Goal: Task Accomplishment & Management: Manage account settings

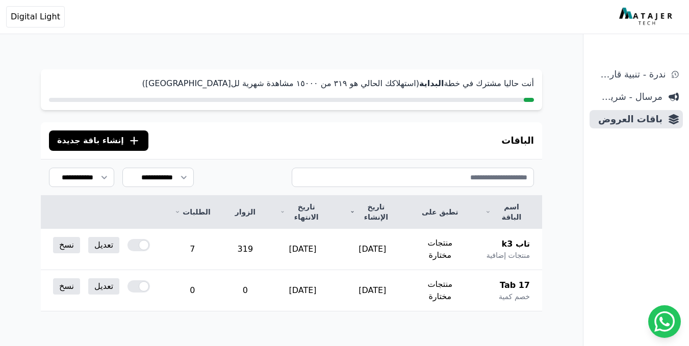
click at [133, 142] on button ".cls-1{fill:none;stroke:#fff;stroke-linecap:round;stroke-linejoin:round;stroke-…" at bounding box center [98, 141] width 99 height 20
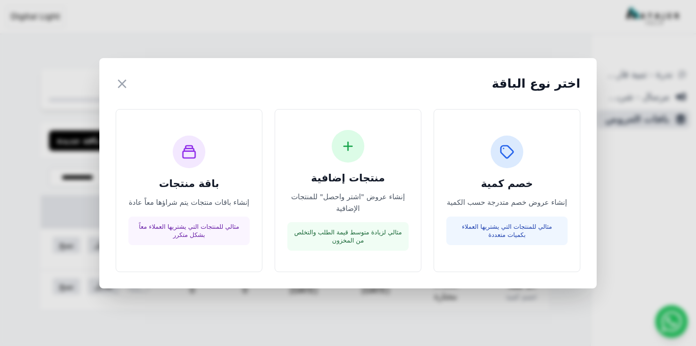
drag, startPoint x: 124, startPoint y: 88, endPoint x: 148, endPoint y: 80, distance: 25.3
click at [133, 84] on div "اختر نوع الباقة ×" at bounding box center [348, 83] width 465 height 18
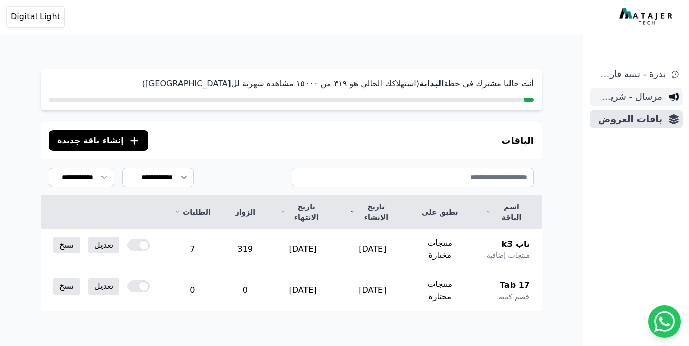
click at [652, 102] on span "مرسال - شريط دعاية" at bounding box center [627, 97] width 69 height 14
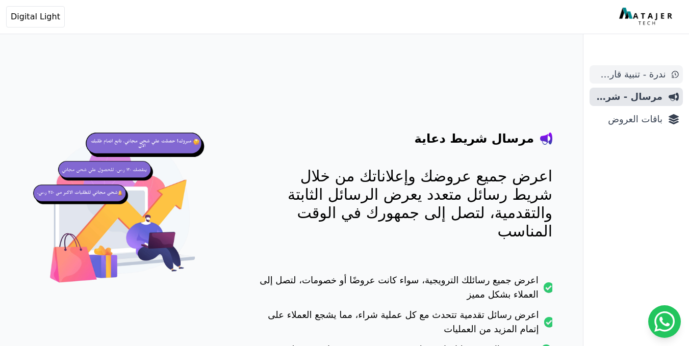
click at [645, 77] on span "ندرة - تنبية قارب علي النفاذ" at bounding box center [629, 74] width 72 height 14
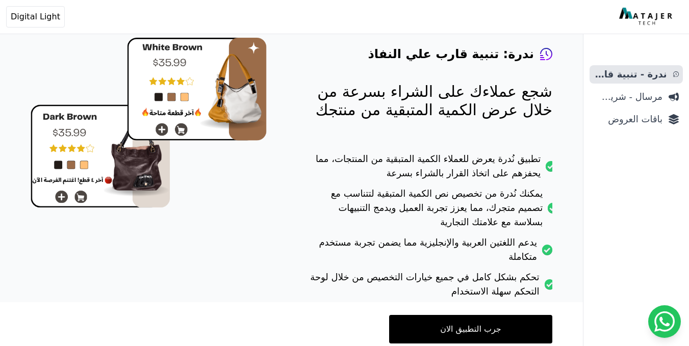
scroll to position [102, 0]
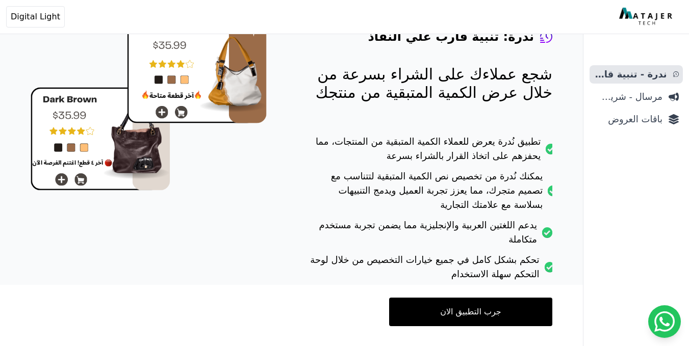
click at [460, 309] on link "جرب التطبيق الان" at bounding box center [470, 312] width 163 height 29
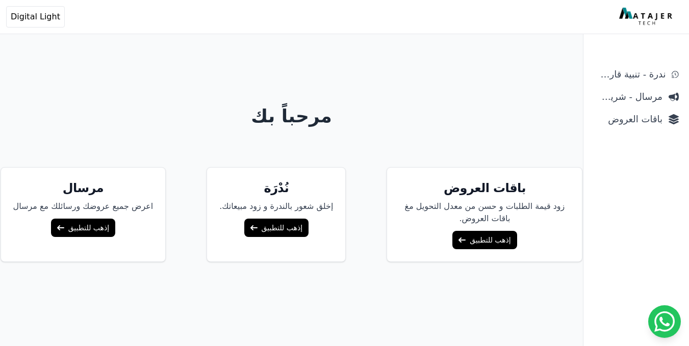
click at [276, 220] on link "إذهب للتطبيق" at bounding box center [276, 228] width 64 height 18
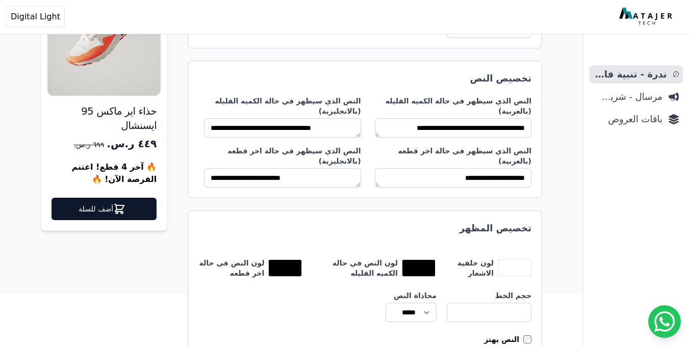
scroll to position [150, 0]
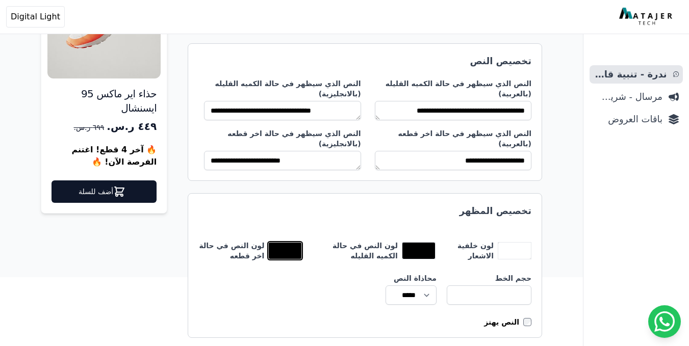
click at [279, 243] on button "toggle color picker dialog" at bounding box center [285, 251] width 33 height 16
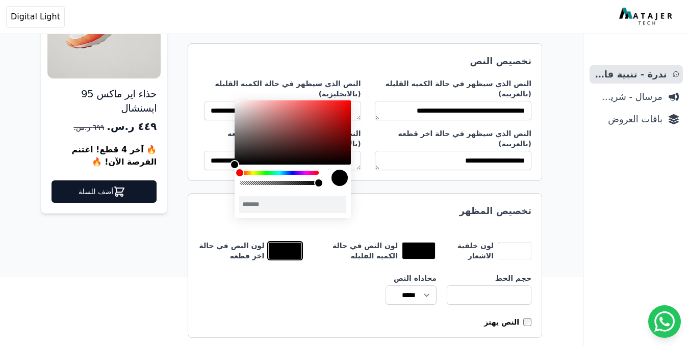
click at [308, 117] on div "color picker dialog" at bounding box center [293, 132] width 116 height 64
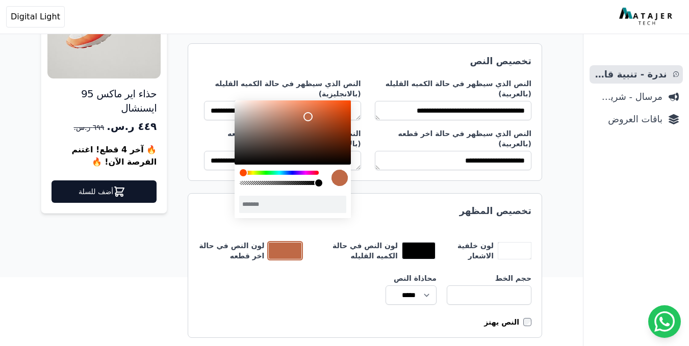
click at [242, 180] on div "color picker dialog" at bounding box center [293, 143] width 116 height 86
type input "*******"
click at [324, 116] on div "color picker dialog" at bounding box center [293, 132] width 116 height 64
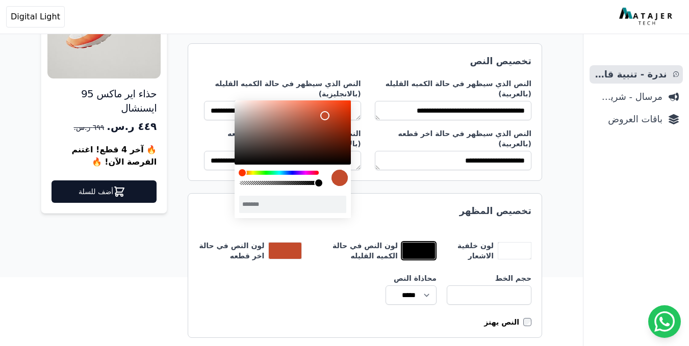
click at [409, 243] on button "toggle color picker dialog" at bounding box center [418, 251] width 33 height 16
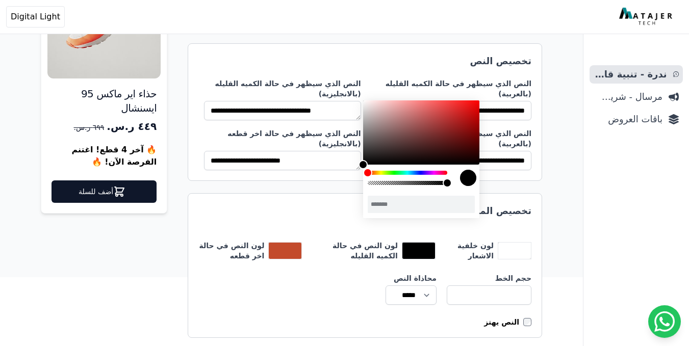
drag, startPoint x: 371, startPoint y: 177, endPoint x: 447, endPoint y: 181, distance: 76.6
click at [447, 181] on div "color picker dialog" at bounding box center [421, 143] width 116 height 86
drag, startPoint x: 370, startPoint y: 173, endPoint x: 450, endPoint y: 172, distance: 80.1
click at [450, 172] on div "color picker dialog" at bounding box center [421, 143] width 116 height 86
click at [436, 116] on div "color picker dialog" at bounding box center [421, 132] width 116 height 64
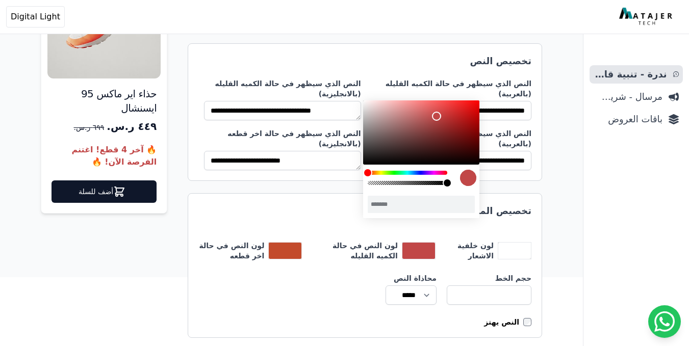
click at [426, 111] on div "color picker dialog" at bounding box center [421, 132] width 116 height 64
drag, startPoint x: 371, startPoint y: 175, endPoint x: 450, endPoint y: 174, distance: 79.5
click at [450, 174] on div "color picker dialog" at bounding box center [421, 143] width 116 height 86
click at [466, 113] on div "color picker dialog" at bounding box center [421, 132] width 116 height 64
click at [445, 115] on div "color picker dialog" at bounding box center [421, 132] width 116 height 64
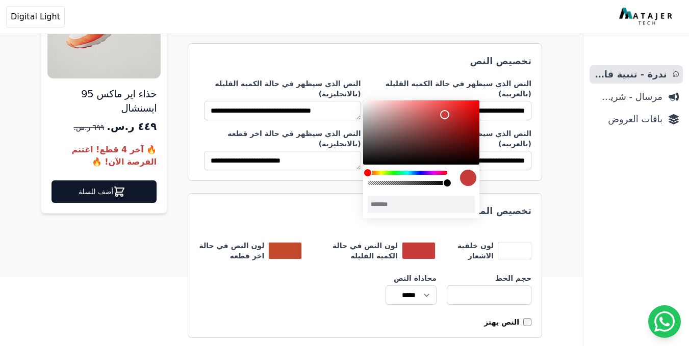
click at [457, 107] on div "color picker dialog" at bounding box center [421, 132] width 116 height 64
click at [444, 107] on div "color picker dialog" at bounding box center [421, 132] width 116 height 64
type input "*******"
click at [457, 103] on div "color picker dialog" at bounding box center [421, 132] width 116 height 64
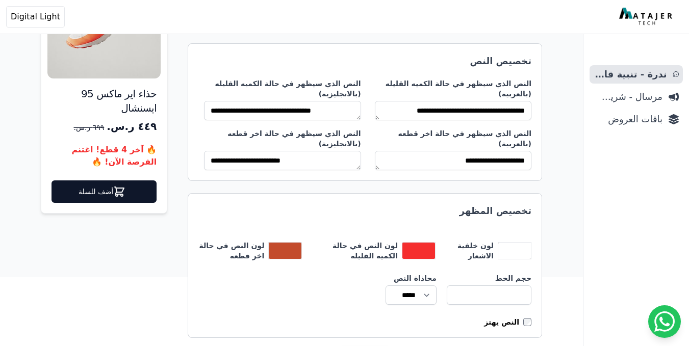
click at [374, 317] on div "النص يهتز" at bounding box center [364, 322] width 333 height 10
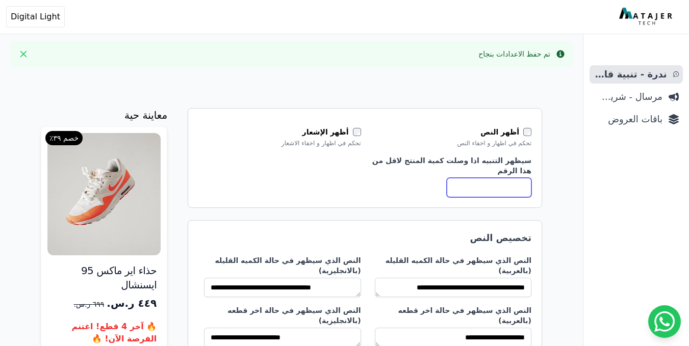
click at [508, 190] on input "*" at bounding box center [489, 187] width 85 height 19
click at [659, 99] on span "مرسال - شريط دعاية" at bounding box center [627, 97] width 69 height 14
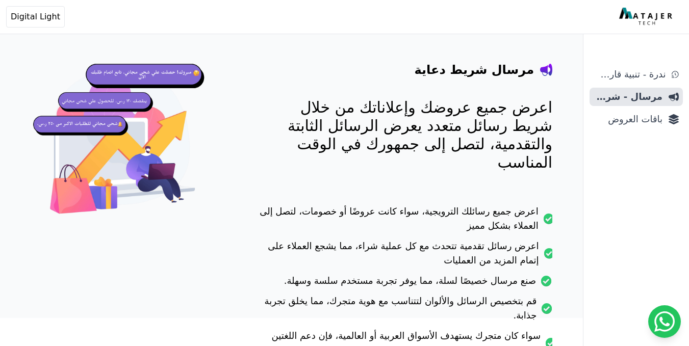
scroll to position [51, 0]
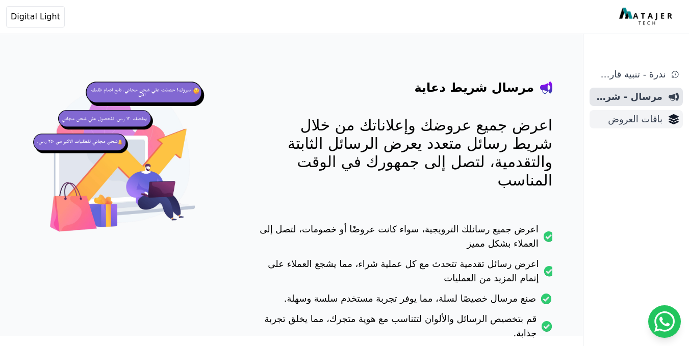
click at [629, 119] on span "باقات العروض" at bounding box center [627, 119] width 69 height 14
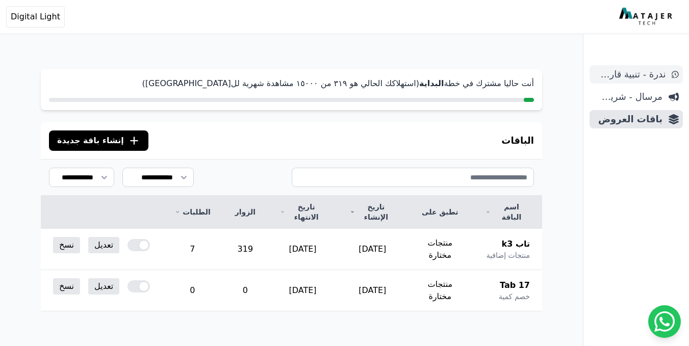
click at [664, 77] on span "ندرة - تنبية قارب علي النفاذ" at bounding box center [629, 74] width 72 height 14
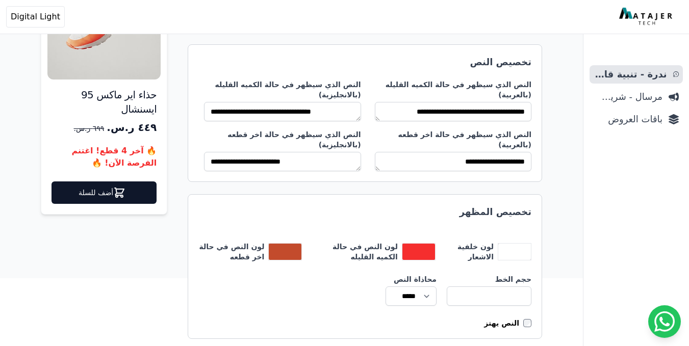
scroll to position [150, 0]
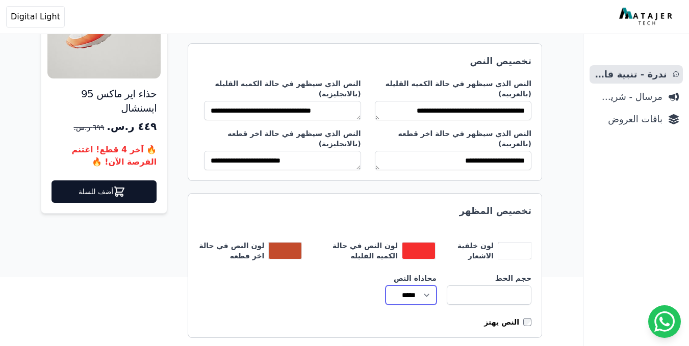
click at [411, 286] on select "***** ***** *****" at bounding box center [410, 295] width 51 height 19
select select "**********"
click at [385, 286] on select "***** ***** *****" at bounding box center [410, 295] width 51 height 19
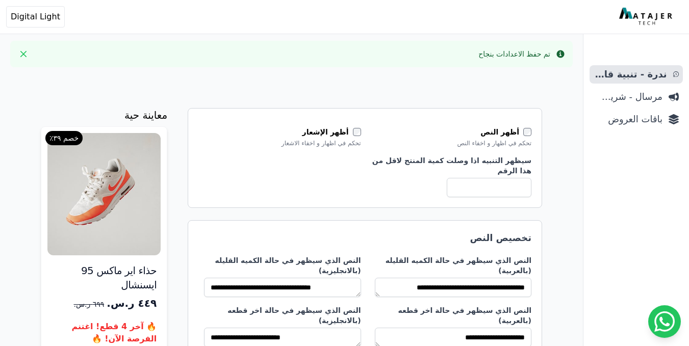
click at [505, 177] on div "سيظهر التنبيه اذا وصلت كمية المنتج لاقل من هذا الرقم *" at bounding box center [450, 177] width 162 height 42
click at [505, 183] on input "*" at bounding box center [489, 187] width 85 height 19
click at [510, 190] on input "*" at bounding box center [489, 187] width 85 height 19
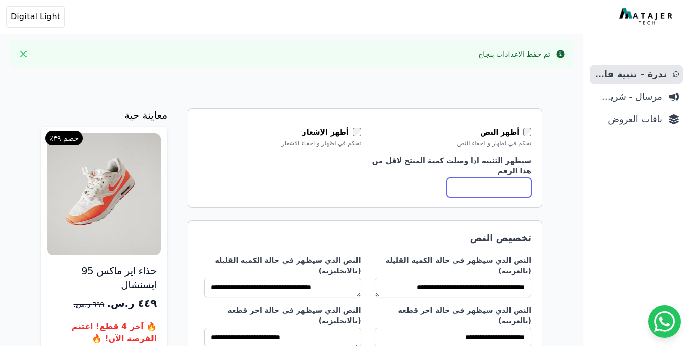
click at [525, 187] on input "*" at bounding box center [489, 187] width 85 height 19
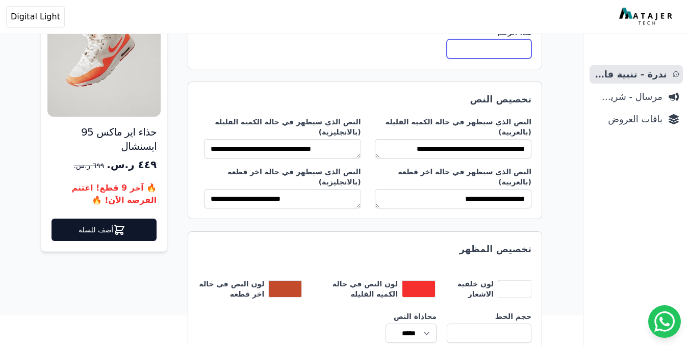
scroll to position [177, 0]
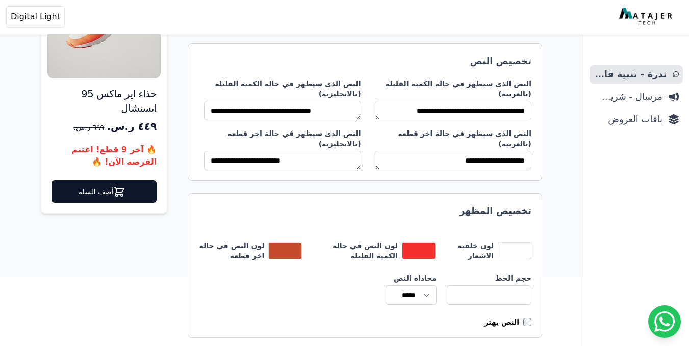
type input "*"
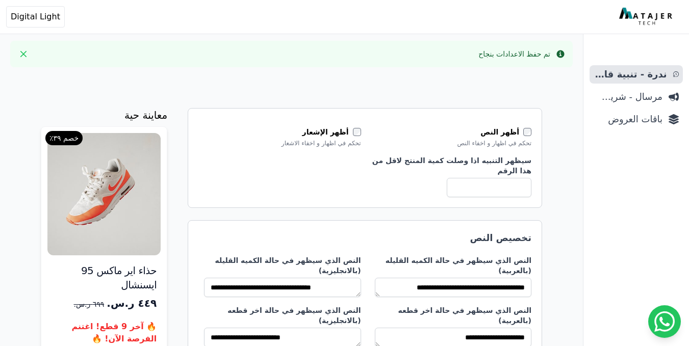
click at [513, 49] on div "تم حفظ الاعدادات بنجاح" at bounding box center [514, 54] width 72 height 10
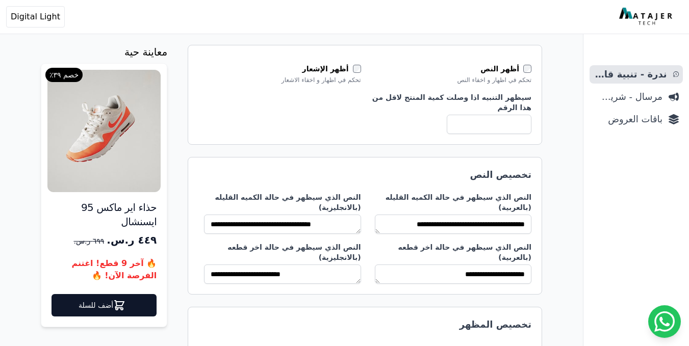
scroll to position [177, 0]
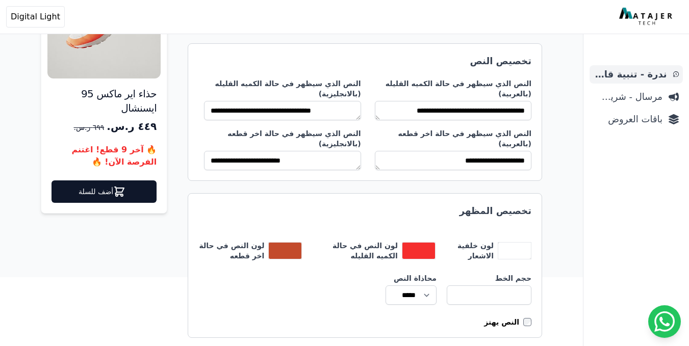
click at [635, 78] on span "ندرة - تنبية قارب علي النفاذ" at bounding box center [629, 74] width 73 height 14
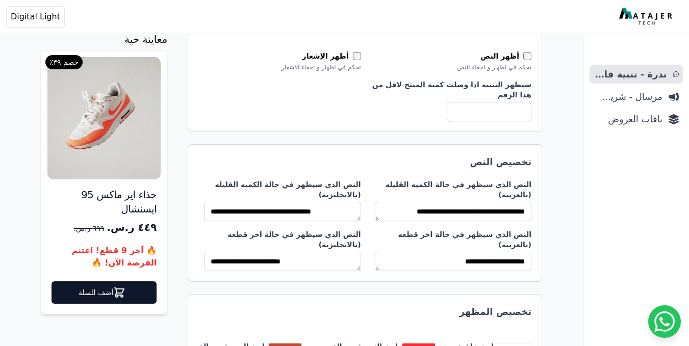
scroll to position [51, 0]
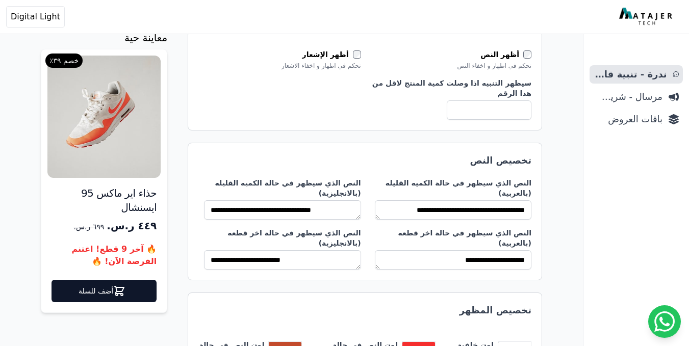
click at [122, 288] on div "حذاء اير ماكس 95 ايسنشال ٤٤٩ ر.س. ٦٩٩ ر.س. 🔥 آخر 9 قطع! اغتنم الفرصة الآن! 🔥 أض…" at bounding box center [103, 249] width 125 height 126
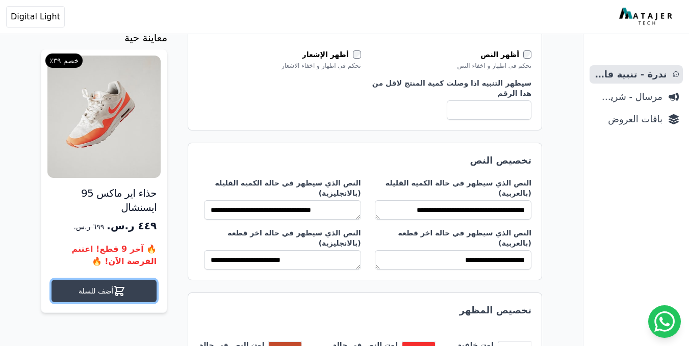
click at [125, 285] on icon at bounding box center [119, 291] width 12 height 12
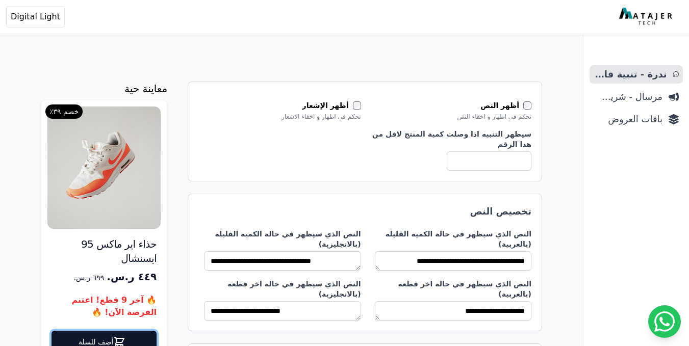
scroll to position [51, 0]
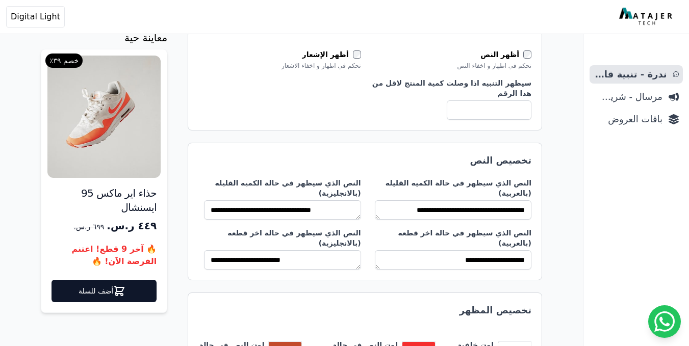
click at [132, 243] on bdi "🔥 آخر 9 قطع! اغتنم الفرصة الآن! 🔥" at bounding box center [103, 255] width 105 height 24
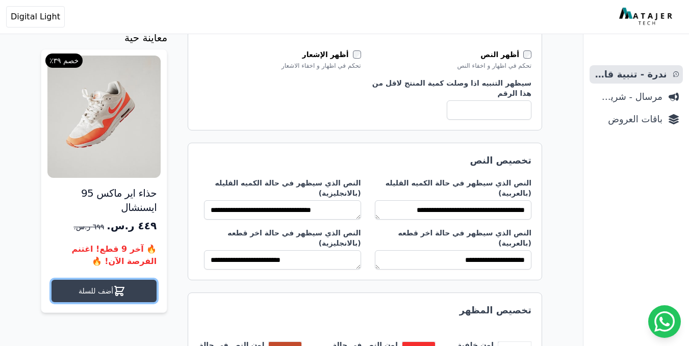
click at [124, 287] on icon at bounding box center [119, 291] width 9 height 9
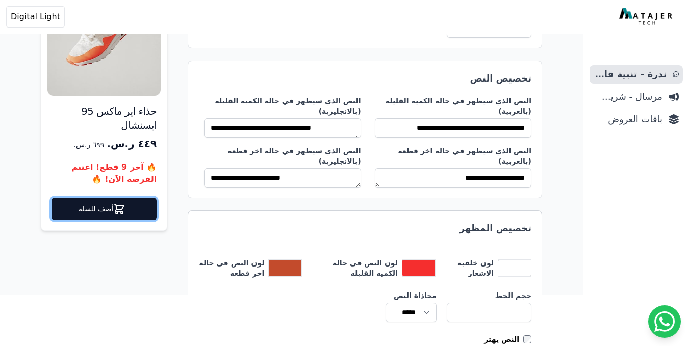
scroll to position [150, 0]
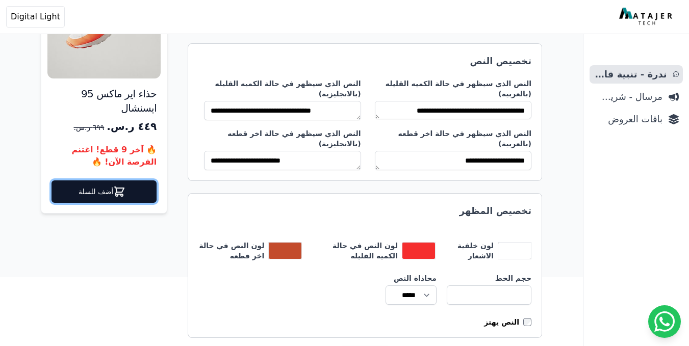
drag, startPoint x: 376, startPoint y: 108, endPoint x: 369, endPoint y: 107, distance: 7.2
click at [369, 107] on div "**********" at bounding box center [364, 125] width 333 height 92
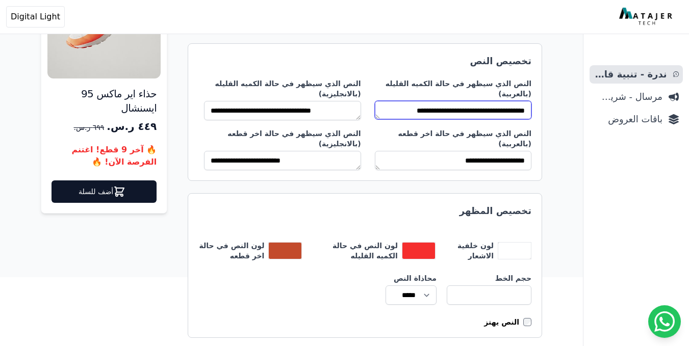
scroll to position [1, 0]
click at [379, 101] on textarea "**********" at bounding box center [453, 110] width 157 height 18
click at [379, 89] on div "**********" at bounding box center [450, 100] width 162 height 42
click at [380, 76] on div "**********" at bounding box center [365, 112] width 354 height 138
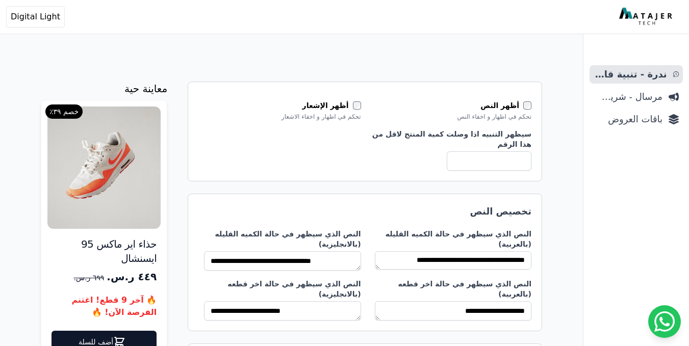
click at [646, 22] on img at bounding box center [647, 17] width 56 height 18
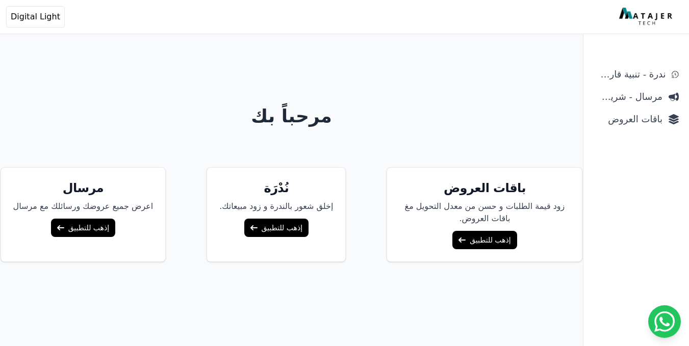
click at [261, 228] on link "إذهب للتطبيق" at bounding box center [276, 228] width 64 height 18
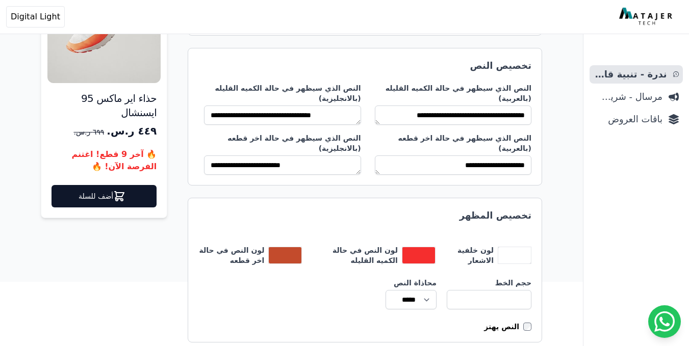
scroll to position [150, 0]
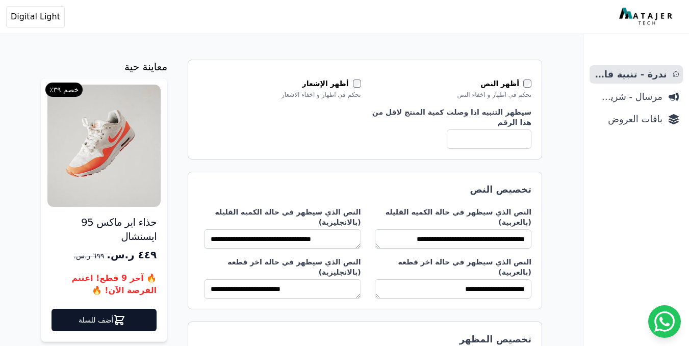
scroll to position [177, 0]
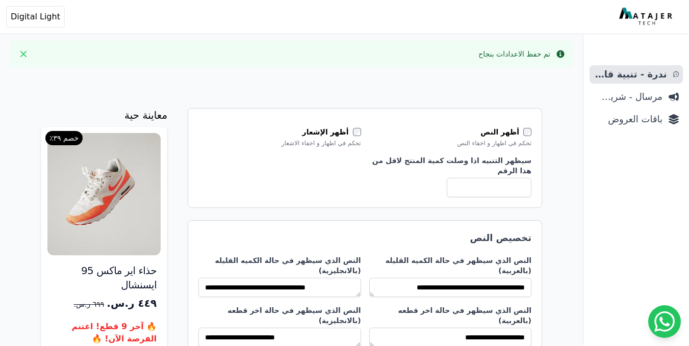
type input "*******"
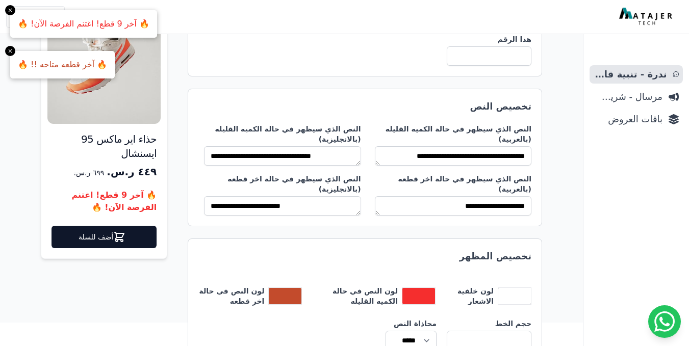
scroll to position [177, 0]
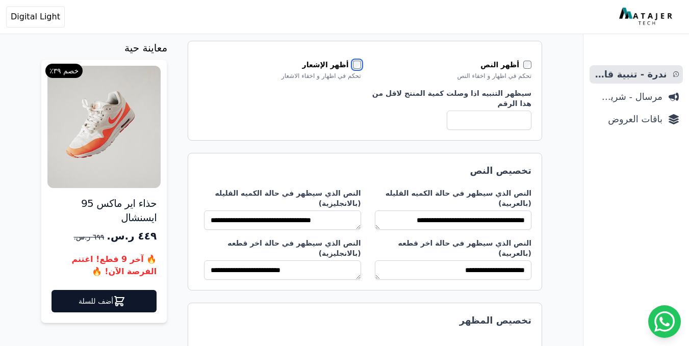
scroll to position [177, 0]
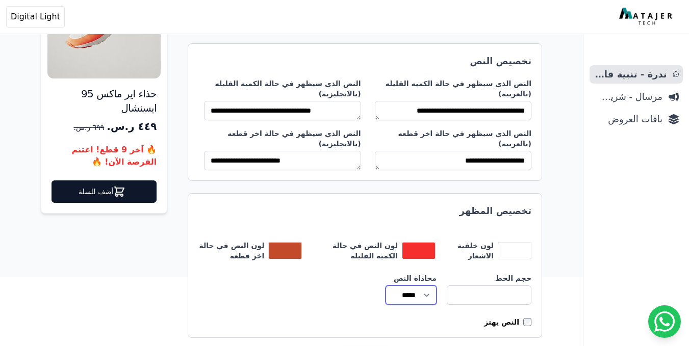
click at [407, 286] on select "***** ***** *****" at bounding box center [410, 295] width 51 height 19
select select "******"
click at [385, 286] on select "***** ***** *****" at bounding box center [410, 295] width 51 height 19
click at [389, 318] on html "أهلاً بك! إذا كان لديك أي استفسار أو تحتاج مساعدة، لا تتردد في التواصل معنا Ope…" at bounding box center [344, 70] width 689 height 495
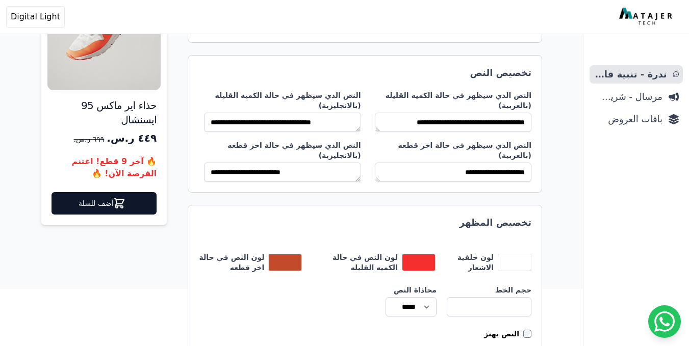
scroll to position [177, 0]
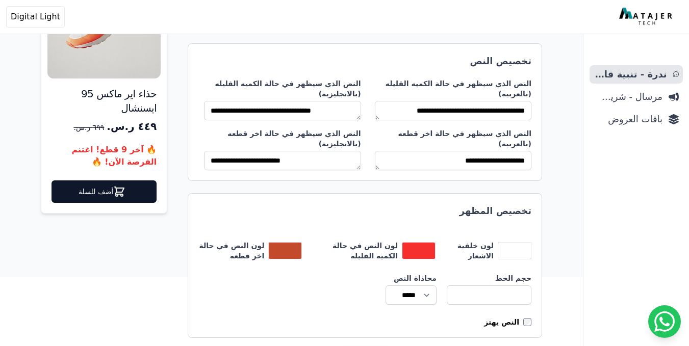
click at [523, 304] on div "أهلاً بك! إذا كان لديك أي استفسار أو تحتاج مساعدة، لا تتردد في التواصل معنا" at bounding box center [599, 297] width 163 height 34
click at [522, 302] on div "أهلاً بك! إذا كان لديك أي استفسار أو تحتاج مساعدة، لا تتردد في التواصل معنا" at bounding box center [599, 297] width 163 height 34
click at [526, 302] on div "أهلاً بك! إذا كان لديك أي استفسار أو تحتاج مساعدة، لا تتردد في التواصل معنا" at bounding box center [599, 297] width 150 height 20
click at [528, 302] on div "أهلاً بك! إذا كان لديك أي استفسار أو تحتاج مساعدة، لا تتردد في التواصل معنا" at bounding box center [599, 297] width 150 height 20
click at [514, 317] on label "النص يهتز" at bounding box center [503, 322] width 39 height 10
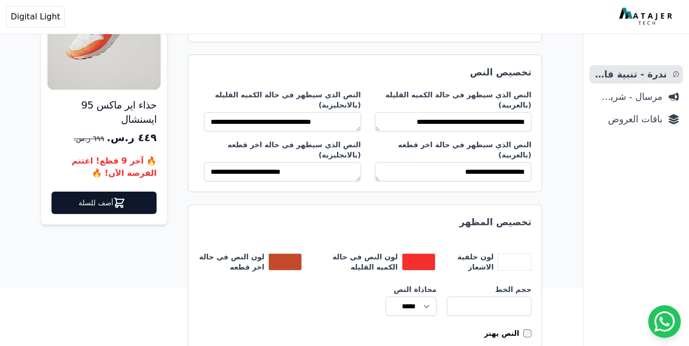
scroll to position [177, 0]
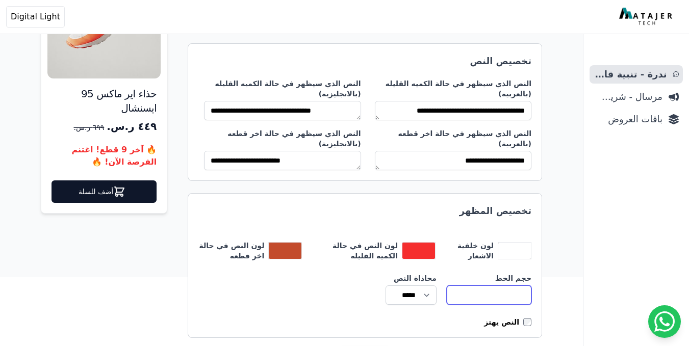
click at [494, 286] on input "**" at bounding box center [489, 295] width 85 height 19
type input "*"
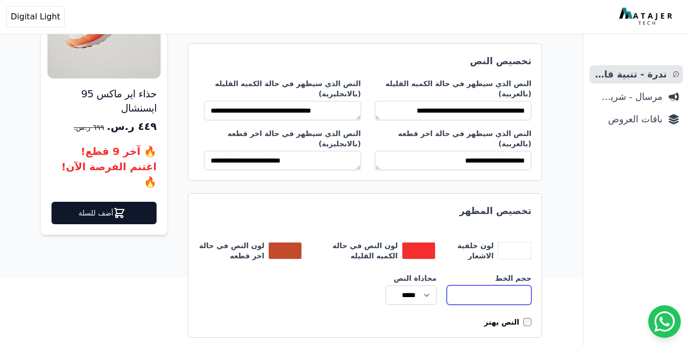
type input "**"
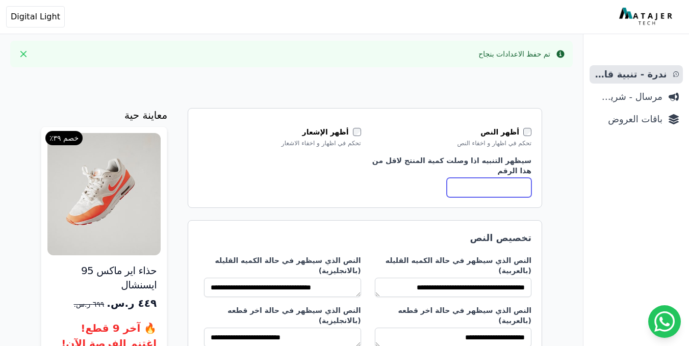
click at [460, 189] on input "*" at bounding box center [489, 187] width 85 height 19
click at [459, 188] on input "*" at bounding box center [489, 187] width 85 height 19
click at [516, 187] on input "*" at bounding box center [489, 187] width 85 height 19
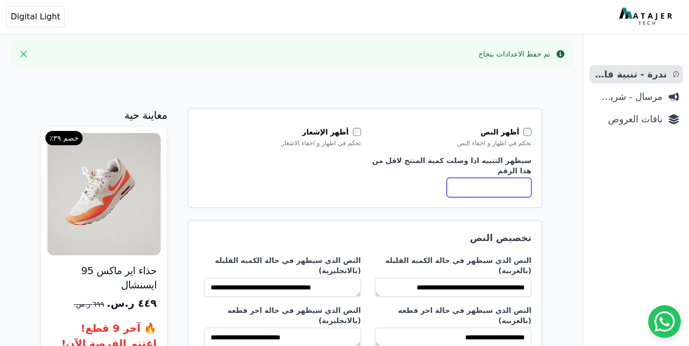
click at [520, 187] on input "*" at bounding box center [489, 187] width 85 height 19
click at [522, 187] on input "*" at bounding box center [489, 187] width 85 height 19
type input "*"
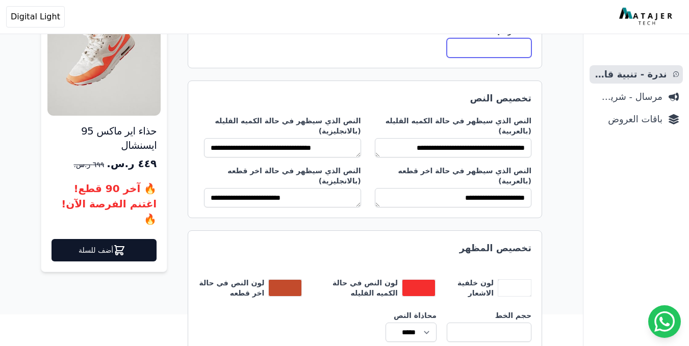
scroll to position [177, 0]
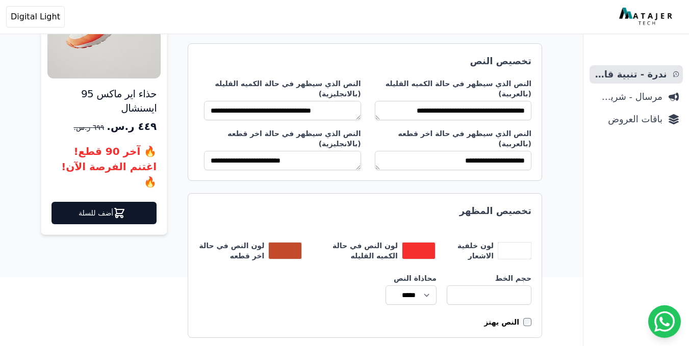
type input "**"
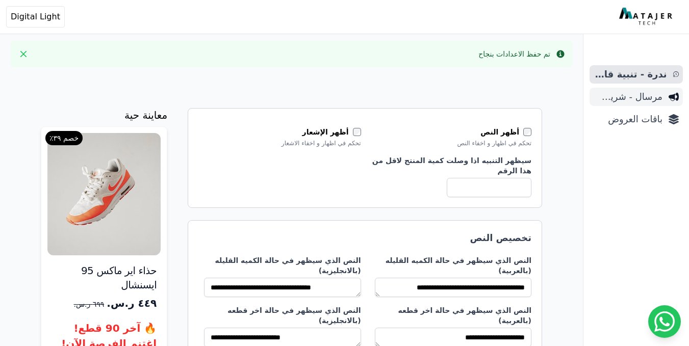
click at [649, 98] on span "مرسال - شريط دعاية" at bounding box center [627, 97] width 69 height 14
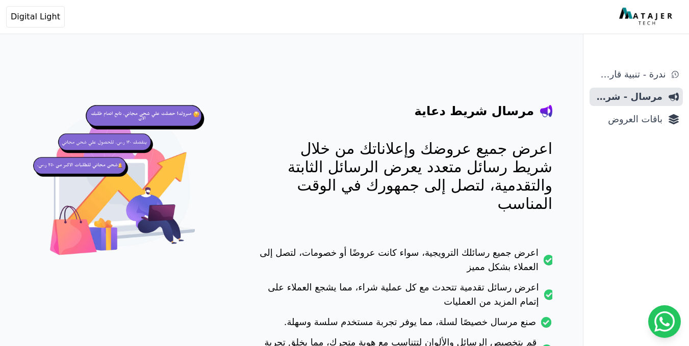
scroll to position [51, 0]
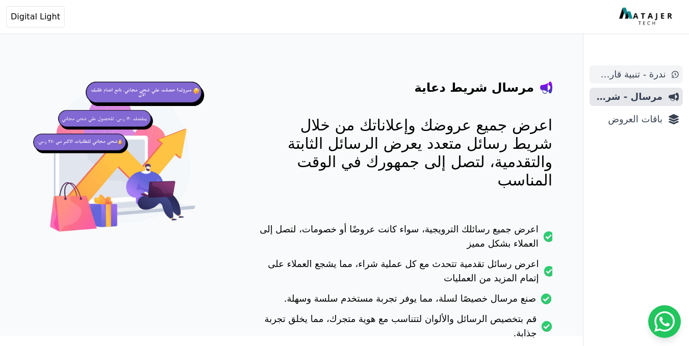
click at [648, 77] on span "ندرة - تنبية قارب علي النفاذ" at bounding box center [629, 74] width 72 height 14
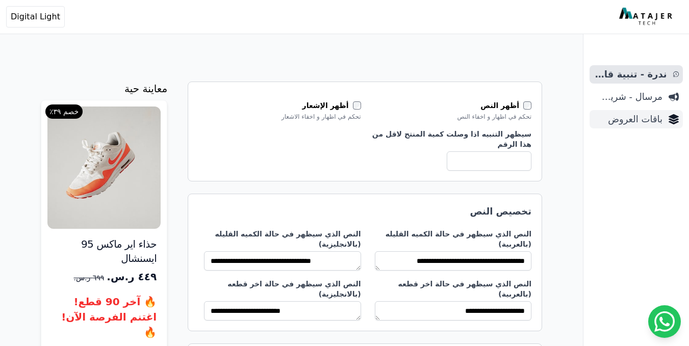
click at [627, 125] on span "باقات العروض" at bounding box center [627, 119] width 69 height 14
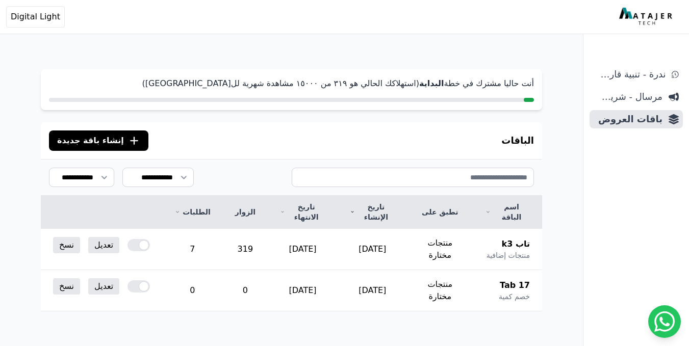
click at [98, 138] on span "إنشاء باقة جديدة" at bounding box center [90, 141] width 67 height 12
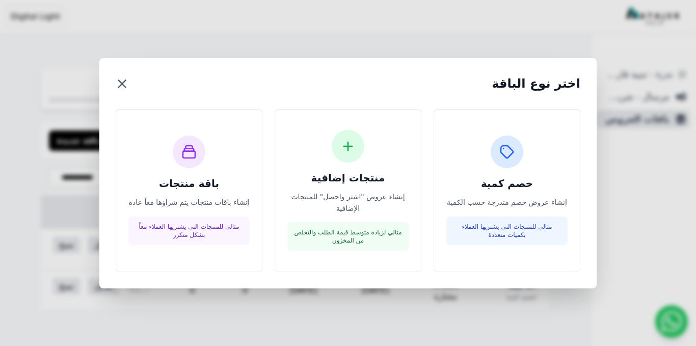
click at [124, 91] on button "×" at bounding box center [122, 83] width 13 height 18
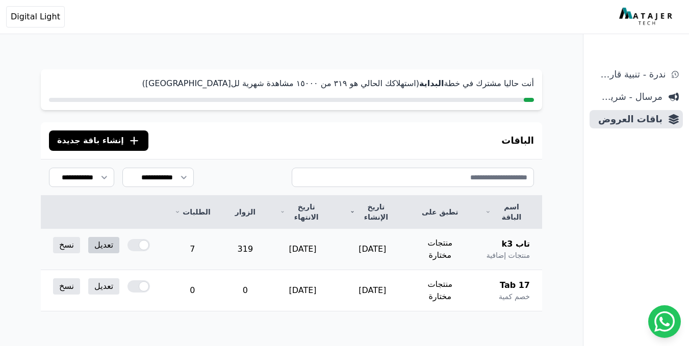
click at [105, 237] on link "تعديل" at bounding box center [103, 245] width 31 height 16
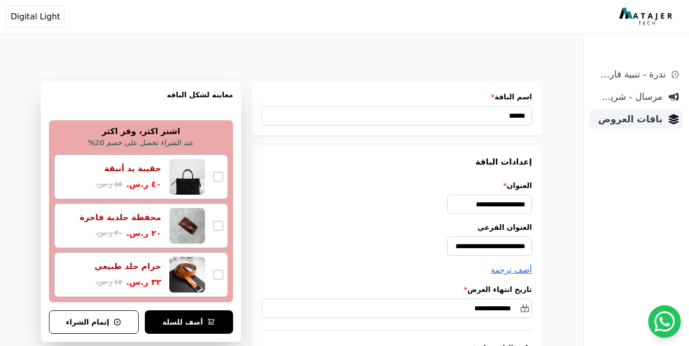
click at [627, 115] on span "باقات العروض" at bounding box center [627, 119] width 69 height 14
